Goal: Participate in discussion: Engage in conversation with other users on a specific topic

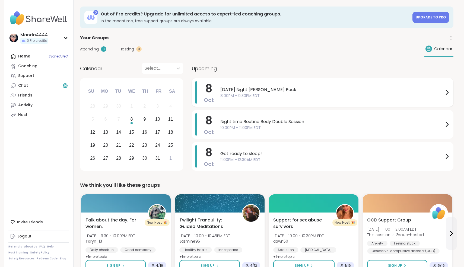
click at [271, 87] on span "Wednesday Night Wolff Pack" at bounding box center [331, 90] width 223 height 7
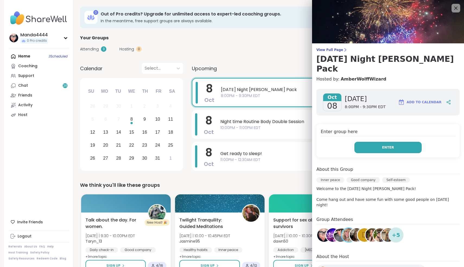
click at [400, 142] on button "Enter" at bounding box center [387, 147] width 67 height 11
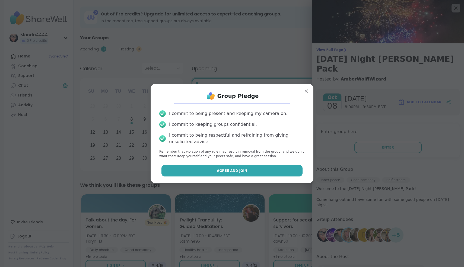
click at [236, 175] on button "Agree and Join" at bounding box center [231, 170] width 141 height 11
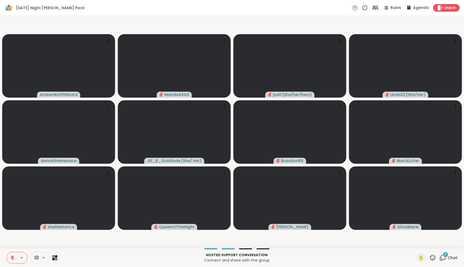
click at [14, 256] on icon at bounding box center [12, 258] width 5 height 5
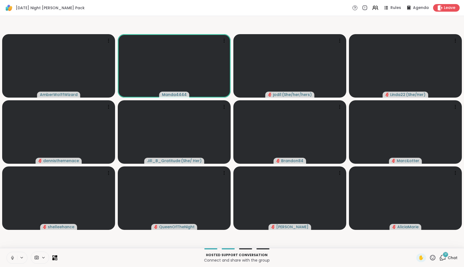
click at [12, 259] on icon at bounding box center [12, 258] width 3 height 2
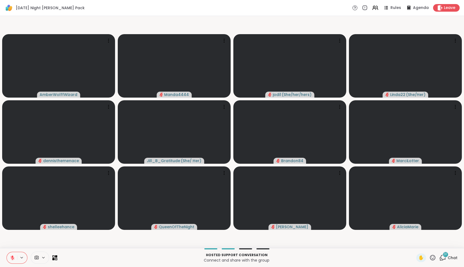
click at [14, 258] on icon at bounding box center [13, 258] width 4 height 4
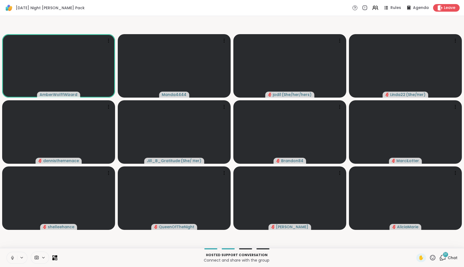
click at [13, 259] on icon at bounding box center [12, 258] width 5 height 5
click at [13, 259] on icon at bounding box center [13, 258] width 4 height 4
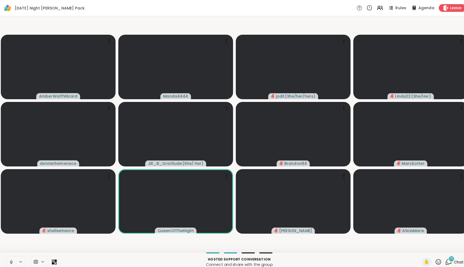
click at [12, 256] on icon at bounding box center [12, 258] width 5 height 5
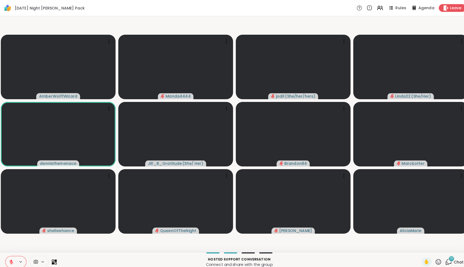
click at [12, 257] on icon at bounding box center [12, 258] width 5 height 5
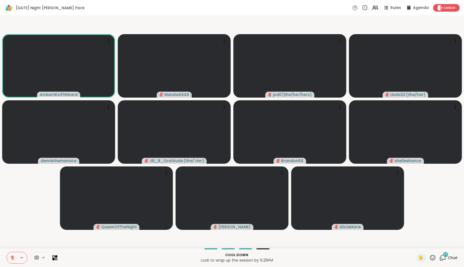
click at [435, 259] on icon at bounding box center [432, 257] width 5 height 5
click at [455, 244] on span "🎉" at bounding box center [452, 243] width 5 height 7
click at [12, 255] on button at bounding box center [12, 257] width 10 height 11
click at [14, 257] on icon at bounding box center [12, 258] width 5 height 5
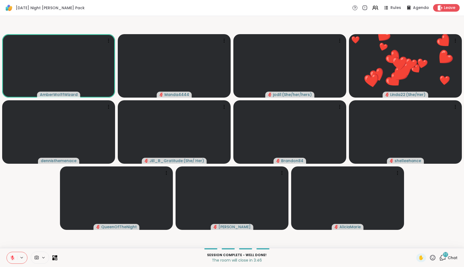
click at [435, 258] on icon at bounding box center [432, 258] width 7 height 7
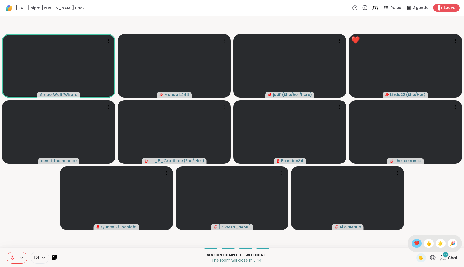
click at [420, 247] on div "❤️" at bounding box center [417, 243] width 10 height 9
click at [435, 258] on icon at bounding box center [432, 258] width 7 height 7
click at [442, 245] on span "🌟" at bounding box center [440, 243] width 5 height 7
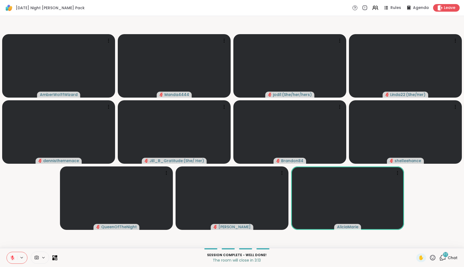
click at [446, 258] on icon at bounding box center [442, 258] width 7 height 7
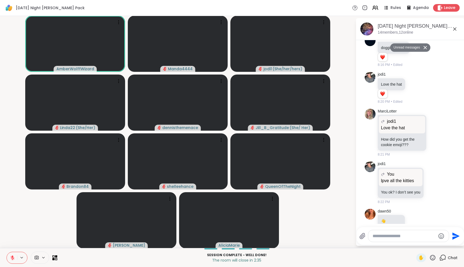
scroll to position [711, 0]
click at [454, 6] on span "Leave" at bounding box center [450, 8] width 12 height 6
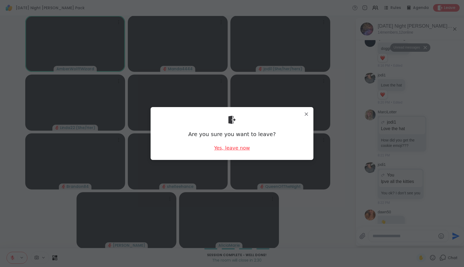
click at [231, 148] on div "Yes, leave now" at bounding box center [232, 148] width 36 height 7
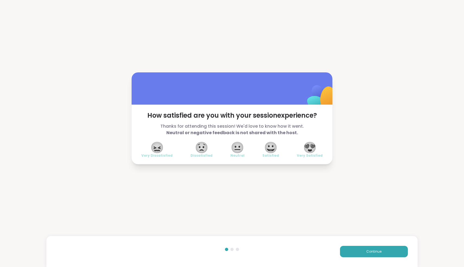
click at [313, 148] on span "😍" at bounding box center [310, 148] width 14 height 10
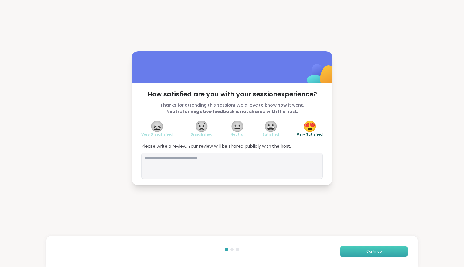
click at [372, 252] on span "Continue" at bounding box center [373, 251] width 15 height 5
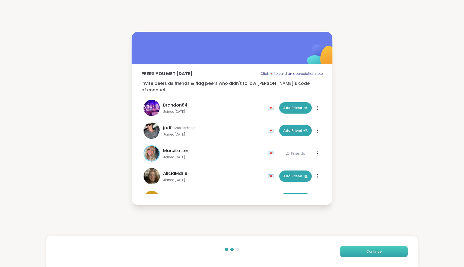
click at [372, 252] on span "Continue" at bounding box center [373, 251] width 15 height 5
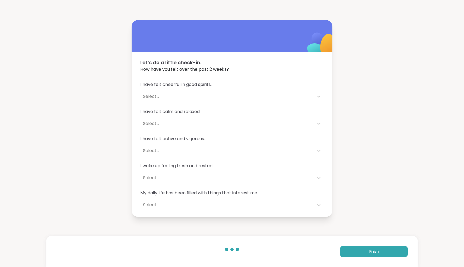
click at [233, 252] on div at bounding box center [232, 252] width 18 height 8
click at [227, 250] on div at bounding box center [226, 249] width 3 height 3
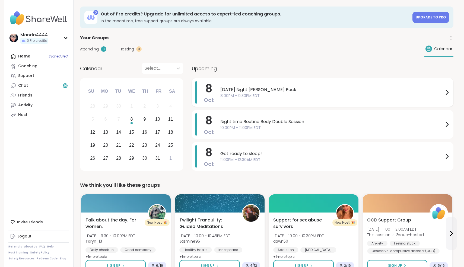
click at [291, 96] on span "8:00PM - 9:30PM EDT" at bounding box center [331, 96] width 223 height 6
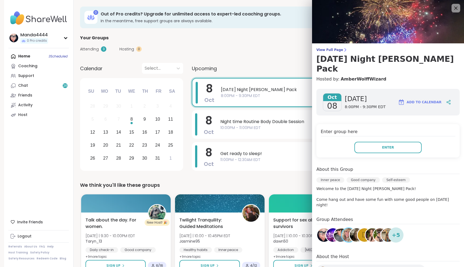
scroll to position [38, 0]
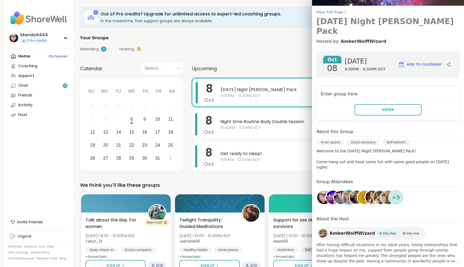
click at [332, 11] on span "View Full Page" at bounding box center [387, 12] width 143 height 4
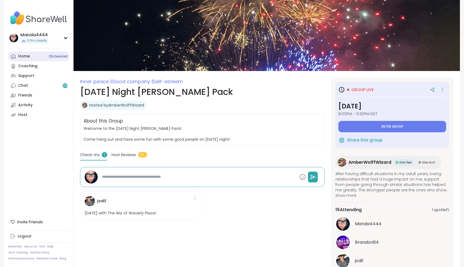
click at [25, 56] on div "Home 3 Scheduled" at bounding box center [24, 56] width 12 height 5
type textarea "*"
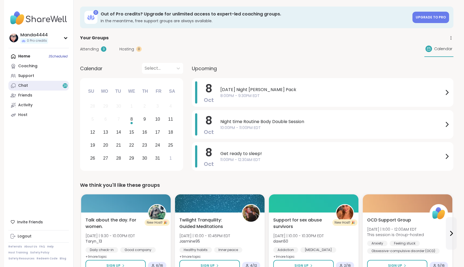
click at [49, 83] on link "Chat 26" at bounding box center [38, 86] width 61 height 10
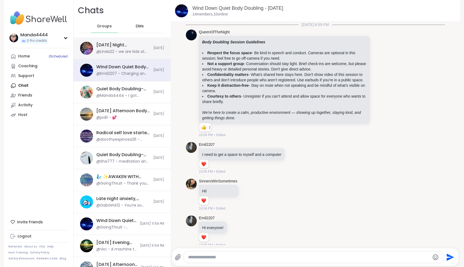
click at [120, 47] on div "Wednesday Night Wolff Pack, Oct 08" at bounding box center [123, 45] width 54 height 6
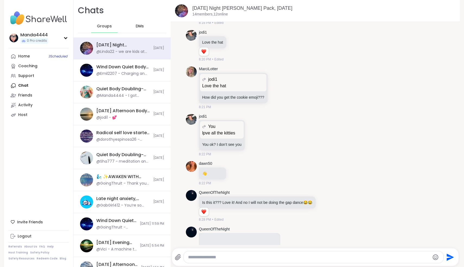
scroll to position [690, 0]
click at [203, 117] on link "jodi1" at bounding box center [203, 116] width 8 height 5
click at [22, 55] on div "Home 3 Scheduled" at bounding box center [24, 56] width 12 height 5
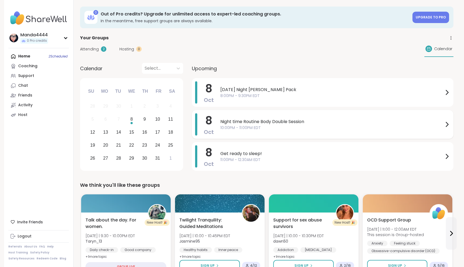
click at [310, 124] on span "Night time Routine Body Double Session" at bounding box center [331, 122] width 223 height 7
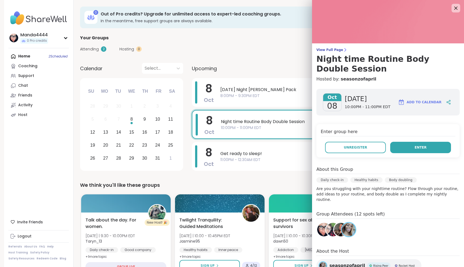
click at [435, 145] on button "Enter" at bounding box center [420, 147] width 61 height 11
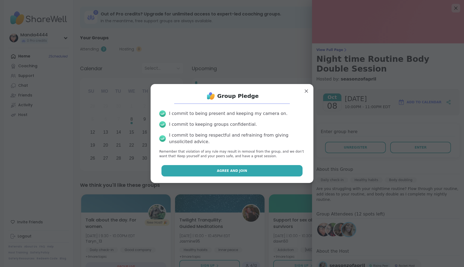
click at [232, 172] on span "Agree and Join" at bounding box center [232, 171] width 30 height 5
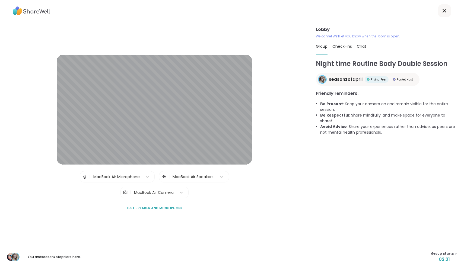
click at [233, 169] on div "Lobby | MacBook Air Microphone | MacBook Air Speakers | MacBook Air Camera Test…" at bounding box center [154, 134] width 278 height 159
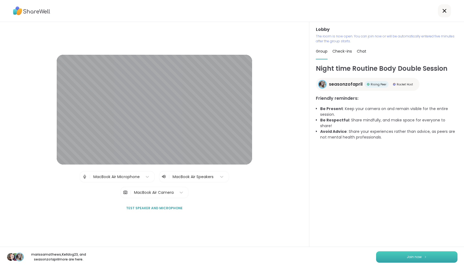
click at [403, 259] on button "Join now" at bounding box center [416, 257] width 81 height 11
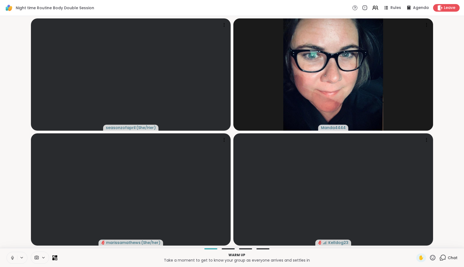
click at [9, 256] on button at bounding box center [12, 257] width 10 height 11
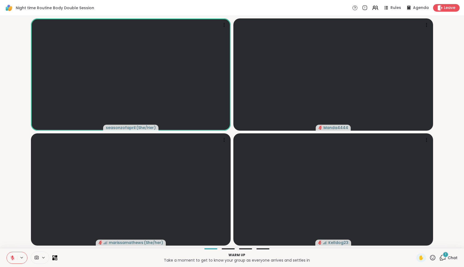
click at [9, 256] on button at bounding box center [12, 257] width 10 height 11
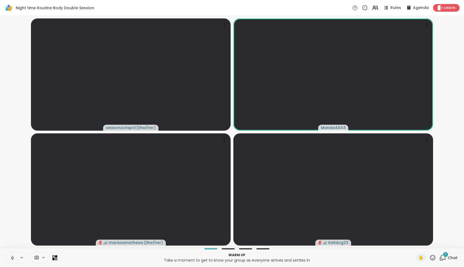
click at [13, 260] on icon at bounding box center [12, 258] width 5 height 5
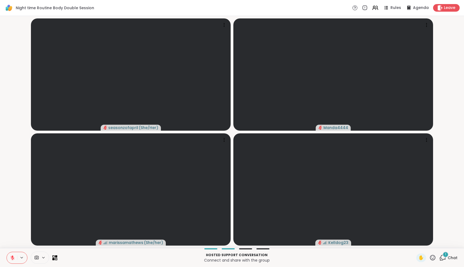
click at [13, 258] on icon at bounding box center [12, 258] width 5 height 5
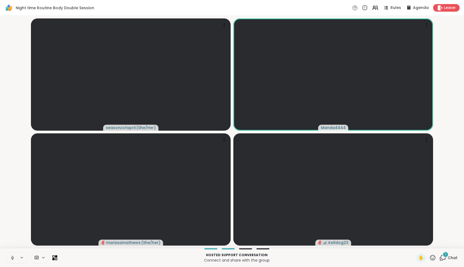
click at [15, 257] on icon at bounding box center [12, 258] width 5 height 5
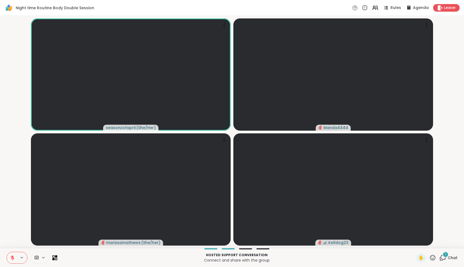
click at [15, 257] on icon at bounding box center [12, 258] width 5 height 5
click at [15, 257] on button at bounding box center [11, 257] width 11 height 11
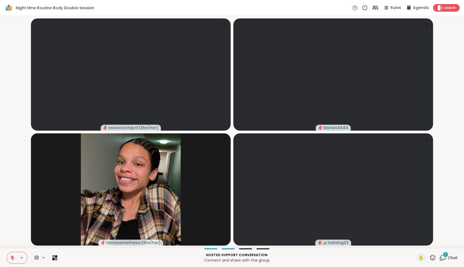
click at [442, 259] on icon at bounding box center [443, 257] width 5 height 5
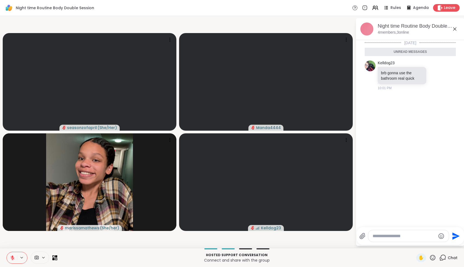
click at [10, 258] on button at bounding box center [12, 257] width 10 height 11
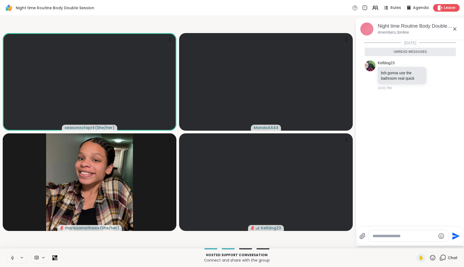
click at [12, 258] on icon at bounding box center [12, 258] width 5 height 5
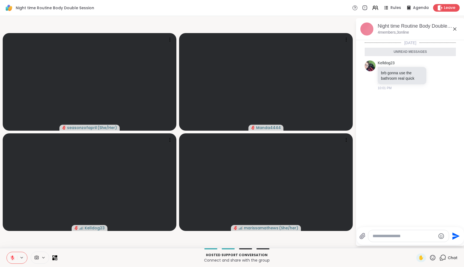
click at [12, 257] on icon at bounding box center [13, 257] width 2 height 2
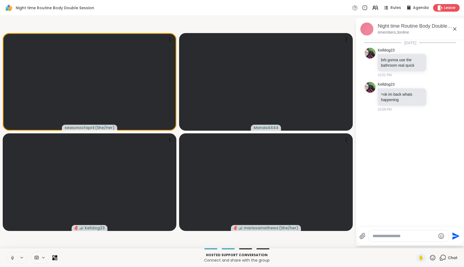
click at [15, 257] on button at bounding box center [12, 257] width 10 height 11
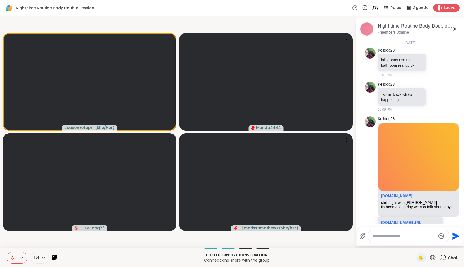
click at [15, 257] on button at bounding box center [12, 257] width 10 height 11
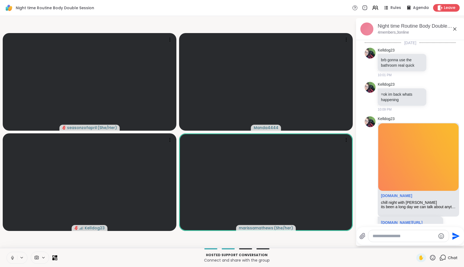
click at [13, 256] on icon at bounding box center [12, 258] width 5 height 5
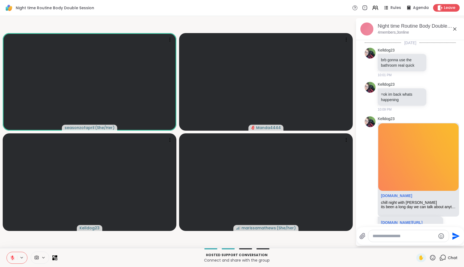
click at [13, 256] on icon at bounding box center [13, 257] width 2 height 2
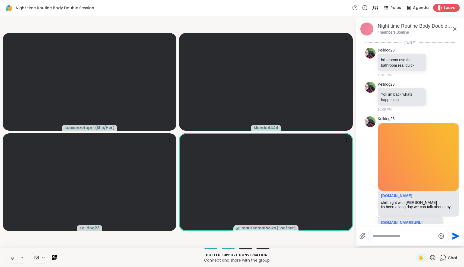
click at [13, 256] on icon at bounding box center [12, 258] width 5 height 5
click at [431, 258] on icon at bounding box center [432, 257] width 5 height 5
click at [453, 246] on span "🎉" at bounding box center [452, 243] width 5 height 7
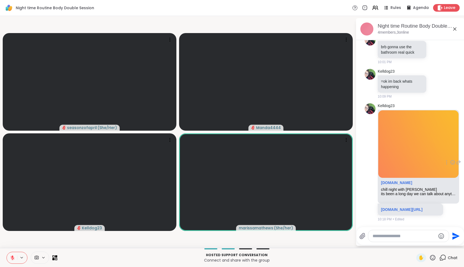
scroll to position [30, 0]
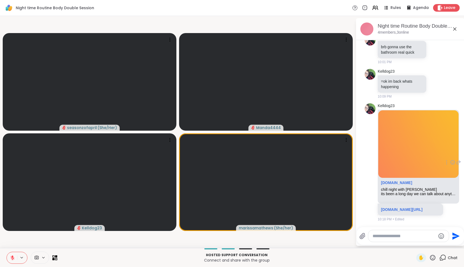
click at [443, 204] on div "sharewellnow.com/session/chill-night-with-kelldog/0091f9b7-04c2-4de2-9a3e-e007c…" at bounding box center [410, 210] width 65 height 12
click at [404, 208] on link "sharewellnow.com/session/chill-night-with-kelldog/0091f9b7-04c2-4de2-9a3e-e007c…" at bounding box center [402, 210] width 42 height 4
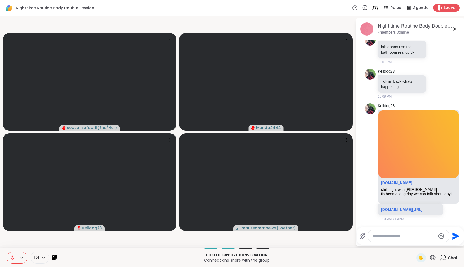
click at [13, 258] on icon at bounding box center [12, 258] width 5 height 5
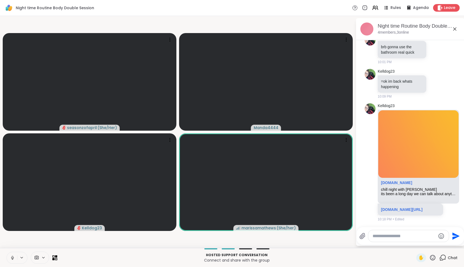
click at [11, 257] on icon at bounding box center [12, 258] width 5 height 5
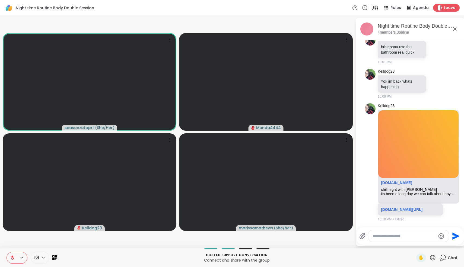
click at [15, 256] on button at bounding box center [12, 257] width 10 height 11
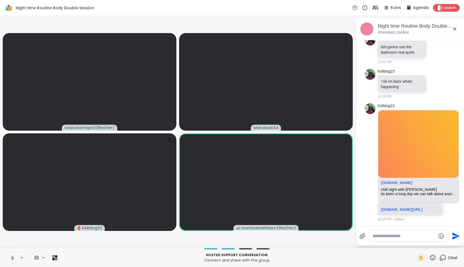
click at [13, 257] on icon at bounding box center [12, 258] width 5 height 5
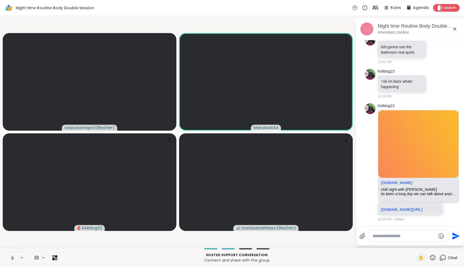
click at [13, 257] on icon at bounding box center [12, 258] width 5 height 5
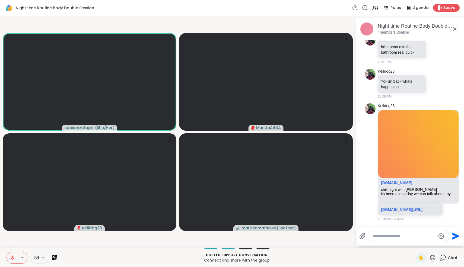
click at [13, 257] on icon at bounding box center [12, 258] width 5 height 5
click at [99, 257] on p "Hosted support conversation" at bounding box center [237, 255] width 353 height 5
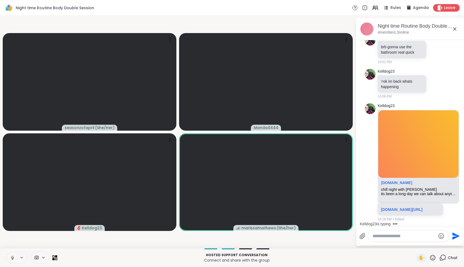
scroll to position [64, 0]
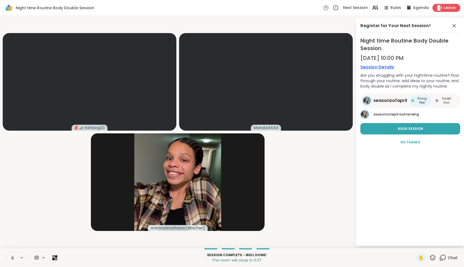
click at [448, 7] on span "Leave" at bounding box center [450, 8] width 12 height 6
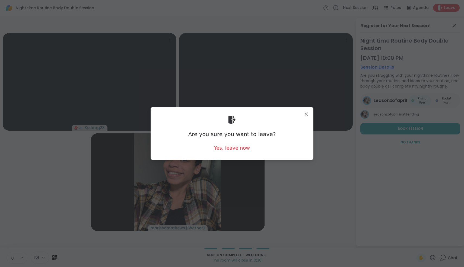
click at [222, 147] on div "Yes, leave now" at bounding box center [232, 148] width 36 height 7
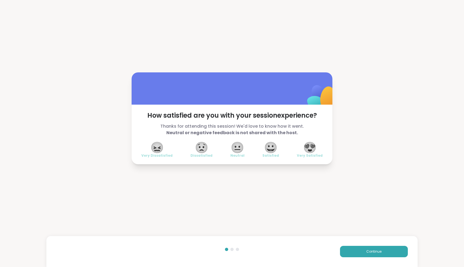
click at [315, 145] on span "😍" at bounding box center [310, 148] width 14 height 10
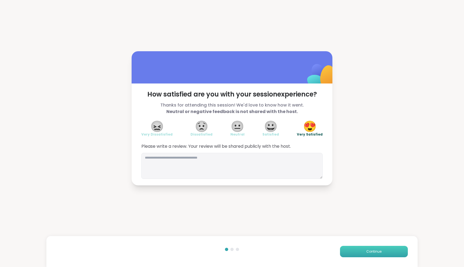
click at [376, 249] on button "Continue" at bounding box center [374, 251] width 68 height 11
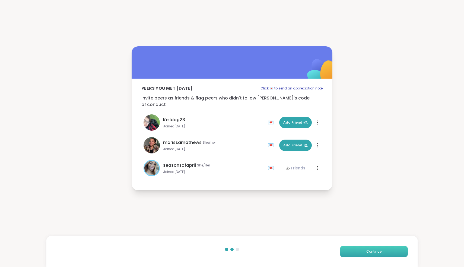
click at [376, 249] on button "Continue" at bounding box center [374, 251] width 68 height 11
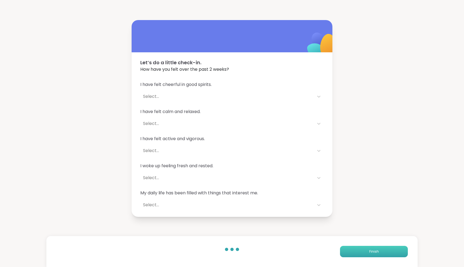
click at [376, 249] on button "Finish" at bounding box center [374, 251] width 68 height 11
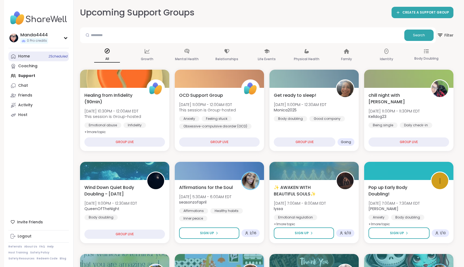
click at [21, 57] on div "Home 2 Scheduled" at bounding box center [24, 56] width 12 height 5
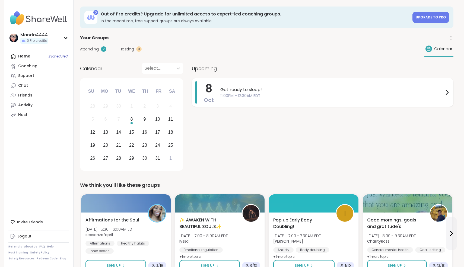
click at [318, 92] on span "Get ready to sleep!" at bounding box center [331, 90] width 223 height 7
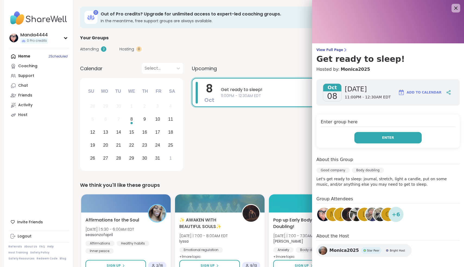
click at [387, 140] on span "Enter" at bounding box center [388, 137] width 12 height 5
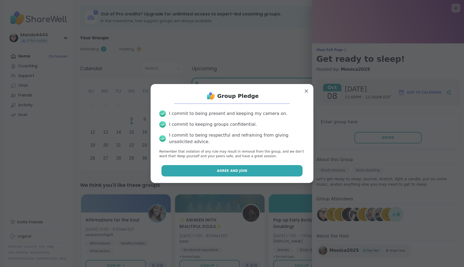
click at [239, 167] on button "Agree and Join" at bounding box center [231, 170] width 141 height 11
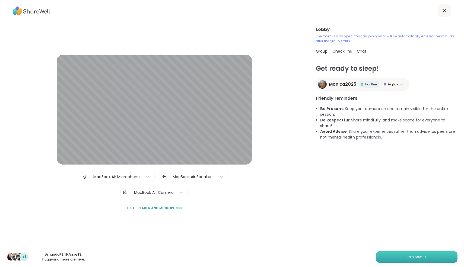
click at [408, 259] on span "Join now" at bounding box center [414, 257] width 15 height 5
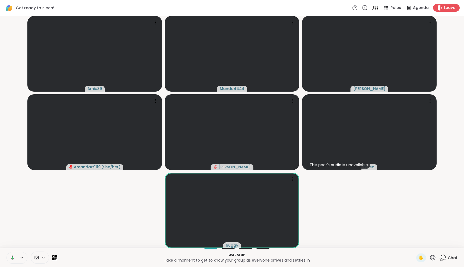
click at [11, 257] on icon at bounding box center [11, 258] width 5 height 5
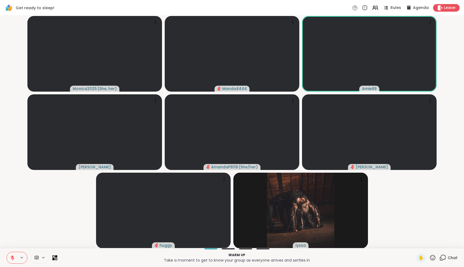
click at [10, 255] on button at bounding box center [12, 257] width 10 height 11
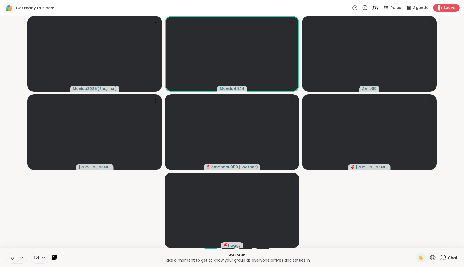
click at [13, 257] on icon at bounding box center [12, 257] width 1 height 2
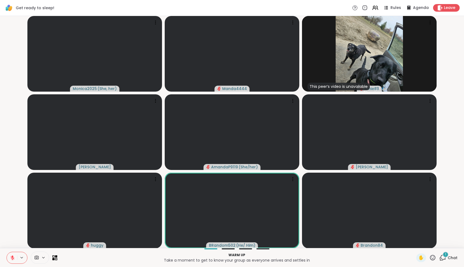
click at [11, 254] on button at bounding box center [12, 257] width 10 height 11
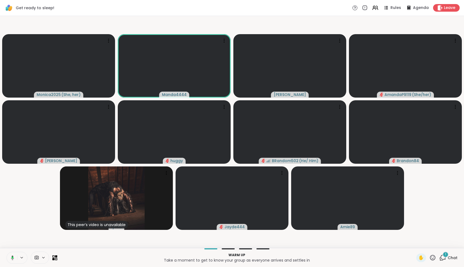
click at [13, 257] on icon at bounding box center [13, 258] width 2 height 2
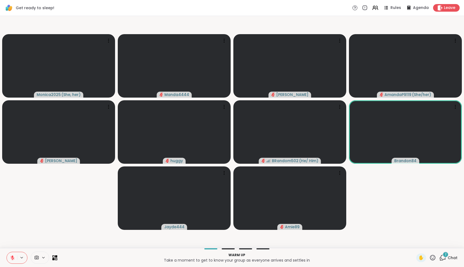
click at [13, 260] on icon at bounding box center [13, 258] width 4 height 4
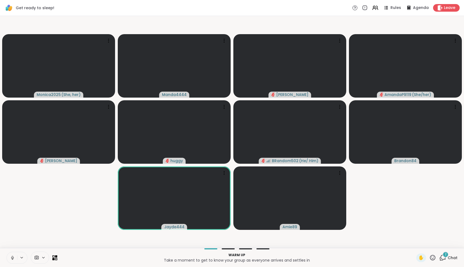
click at [13, 260] on icon at bounding box center [12, 258] width 5 height 5
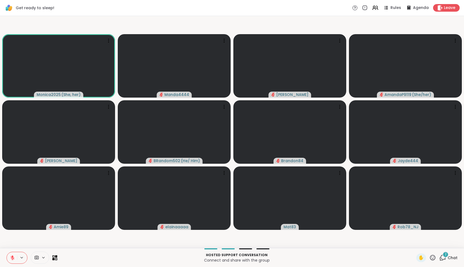
click at [13, 260] on icon at bounding box center [13, 258] width 4 height 4
click at [13, 260] on icon at bounding box center [12, 258] width 5 height 5
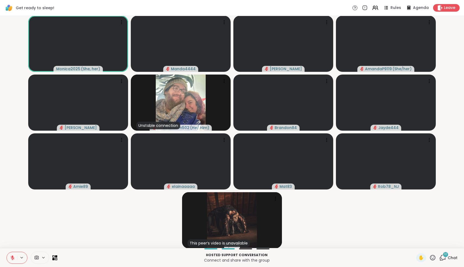
click at [13, 260] on icon at bounding box center [13, 258] width 4 height 4
click at [14, 258] on icon at bounding box center [12, 258] width 3 height 2
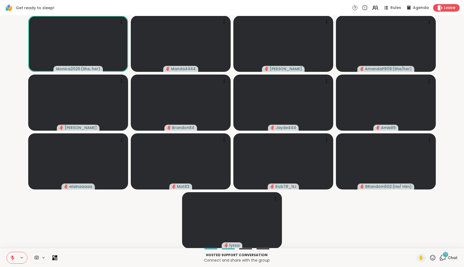
click at [11, 260] on icon at bounding box center [12, 258] width 5 height 5
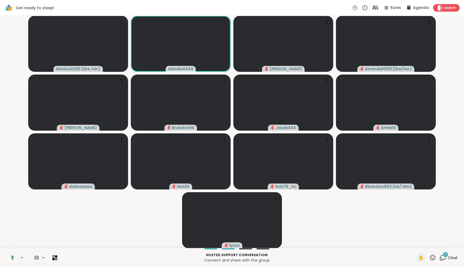
click at [13, 257] on icon at bounding box center [12, 258] width 3 height 5
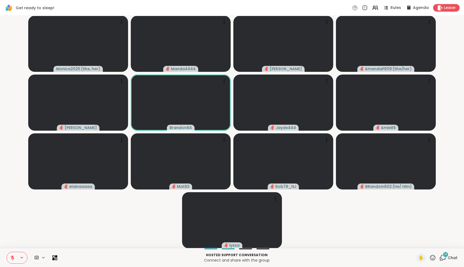
click at [432, 259] on icon at bounding box center [432, 258] width 7 height 7
click at [420, 245] on span "❤️" at bounding box center [416, 243] width 5 height 7
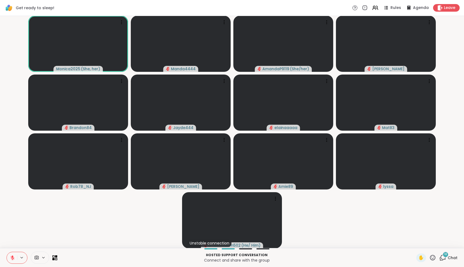
click at [11, 258] on icon at bounding box center [12, 258] width 5 height 5
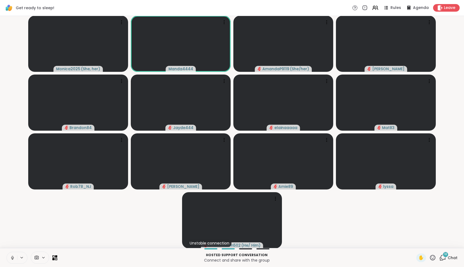
click at [12, 259] on icon at bounding box center [12, 258] width 3 height 2
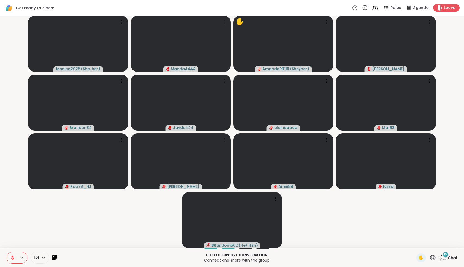
click at [12, 259] on icon at bounding box center [12, 258] width 5 height 5
click at [12, 259] on icon at bounding box center [12, 258] width 3 height 2
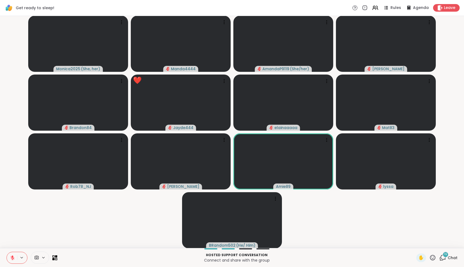
click at [11, 259] on icon at bounding box center [12, 258] width 5 height 5
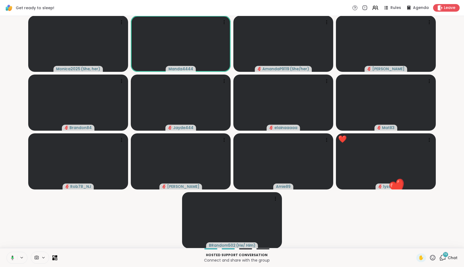
click at [11, 259] on icon at bounding box center [11, 258] width 5 height 5
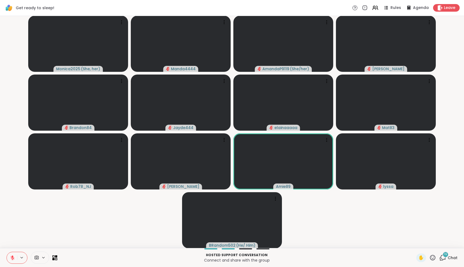
click at [11, 259] on icon at bounding box center [12, 258] width 5 height 5
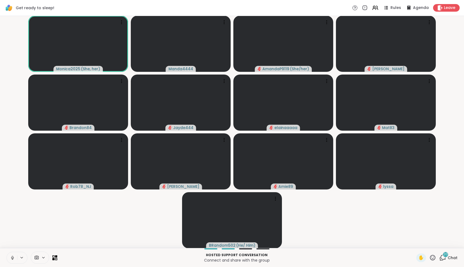
click at [11, 259] on icon at bounding box center [12, 258] width 5 height 5
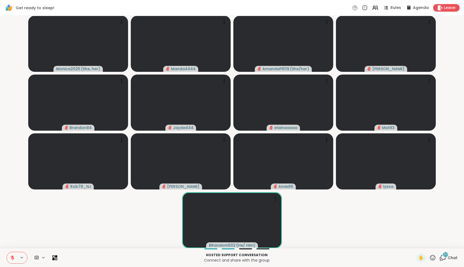
click at [444, 256] on span "20" at bounding box center [446, 254] width 4 height 5
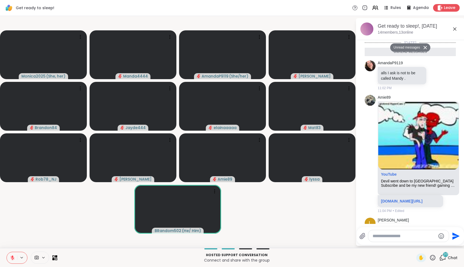
scroll to position [805, 0]
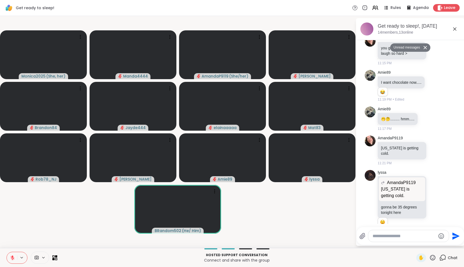
click at [409, 236] on textarea "Type your message" at bounding box center [404, 236] width 63 height 5
type textarea "**********"
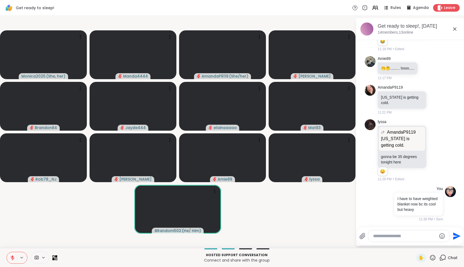
scroll to position [832, 0]
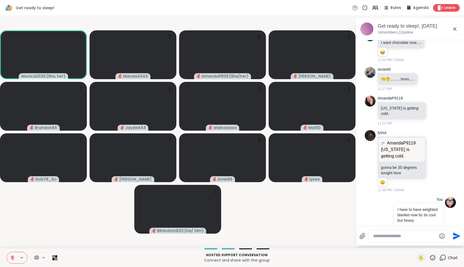
click at [456, 28] on icon at bounding box center [454, 28] width 3 height 3
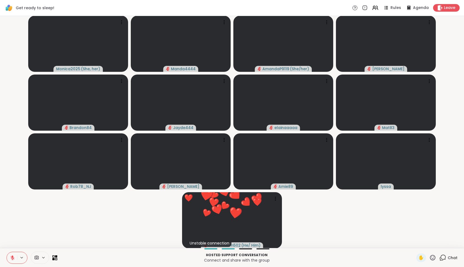
click at [14, 259] on icon at bounding box center [13, 258] width 4 height 4
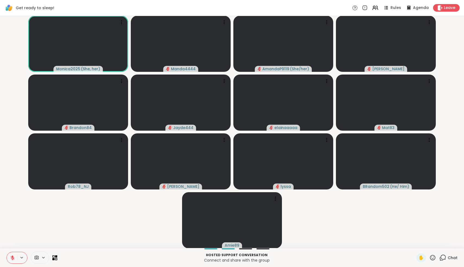
click at [12, 258] on icon at bounding box center [12, 258] width 5 height 5
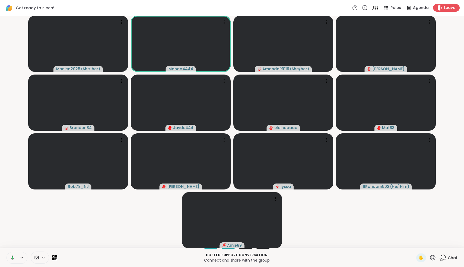
click at [73, 224] on video-player-container "Monica2025 ( She, her ) Manda4444 AmandaP9119 ( She/her ) JennaL Brandon84 Jayd…" at bounding box center [232, 132] width 458 height 228
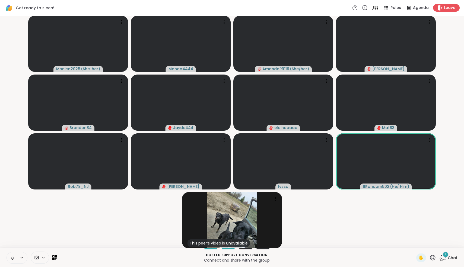
click at [10, 260] on icon at bounding box center [12, 258] width 5 height 5
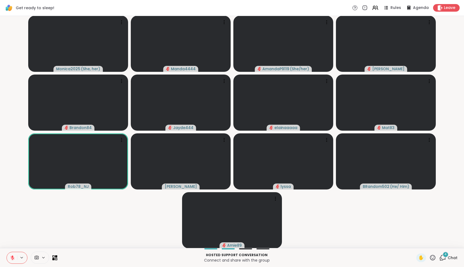
click at [11, 259] on icon at bounding box center [12, 258] width 5 height 5
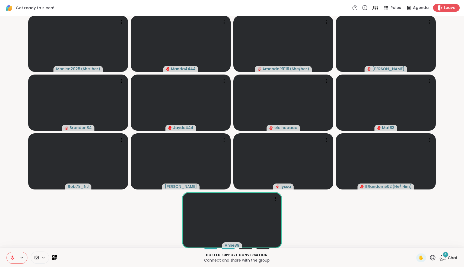
click at [11, 257] on icon at bounding box center [12, 258] width 5 height 5
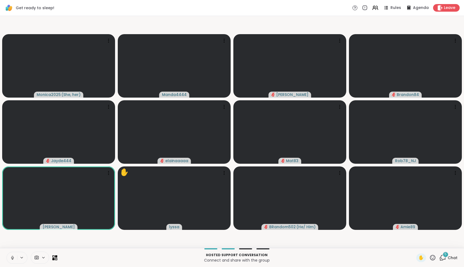
click at [13, 259] on icon at bounding box center [12, 258] width 5 height 5
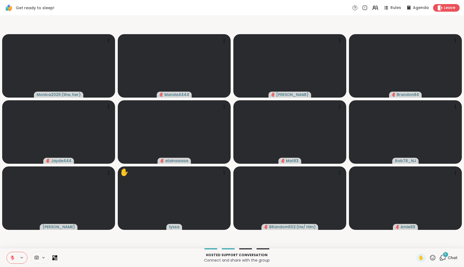
click at [11, 259] on icon at bounding box center [12, 258] width 5 height 5
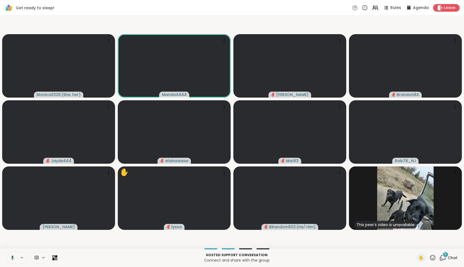
click at [14, 258] on button at bounding box center [11, 257] width 11 height 11
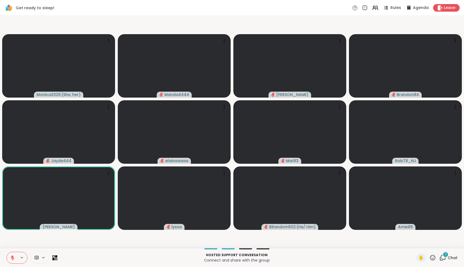
click at [18, 257] on button at bounding box center [22, 258] width 10 height 5
click at [15, 258] on button at bounding box center [12, 257] width 10 height 11
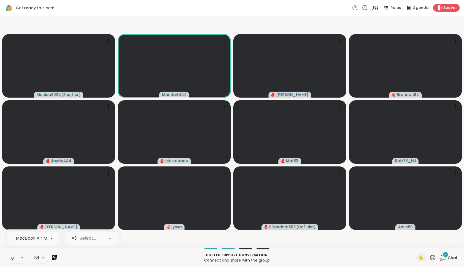
click at [15, 258] on button at bounding box center [12, 257] width 10 height 11
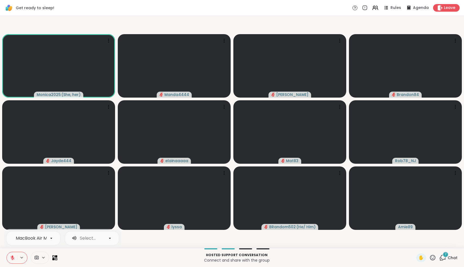
click at [443, 257] on icon at bounding box center [442, 258] width 7 height 7
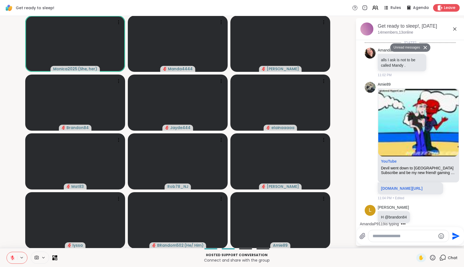
scroll to position [1113, 0]
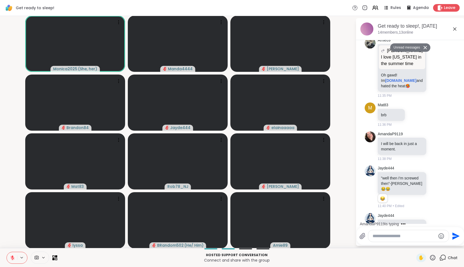
click at [14, 259] on icon at bounding box center [13, 258] width 4 height 4
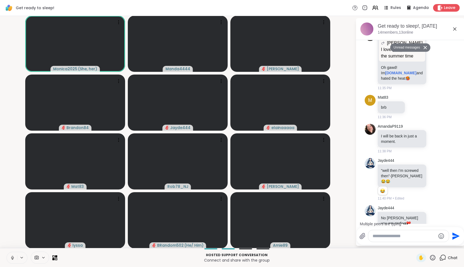
click at [14, 259] on icon at bounding box center [12, 258] width 5 height 5
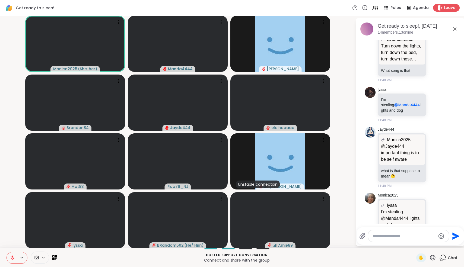
scroll to position [2327, 0]
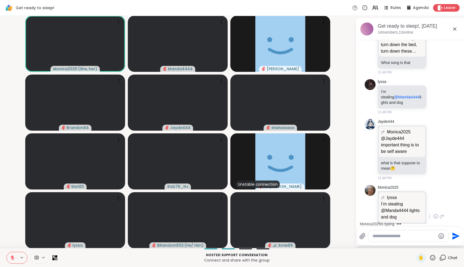
click at [436, 214] on icon at bounding box center [435, 216] width 5 height 5
click at [369, 205] on div "Select Reaction: Joy" at bounding box center [368, 207] width 5 height 5
click at [391, 238] on textarea "Type your message" at bounding box center [404, 236] width 63 height 5
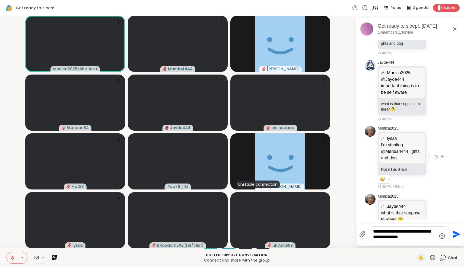
type textarea "**********"
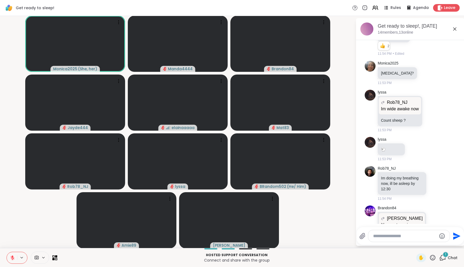
scroll to position [3140, 0]
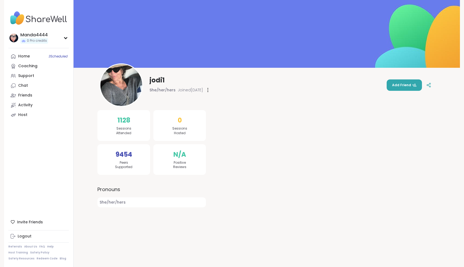
click at [125, 84] on img at bounding box center [121, 85] width 42 height 42
